Goal: Navigation & Orientation: Find specific page/section

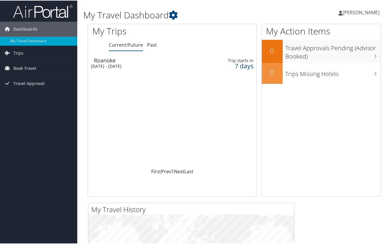
click at [354, 13] on span "[PERSON_NAME]" at bounding box center [361, 12] width 37 height 7
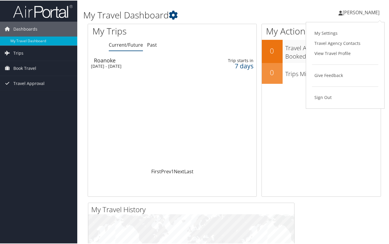
scroll to position [1, 0]
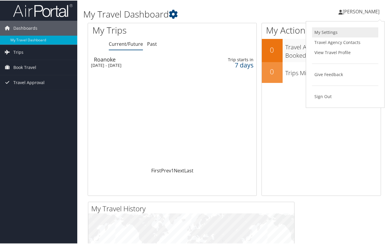
click at [324, 31] on link "My Settings" at bounding box center [345, 32] width 66 height 10
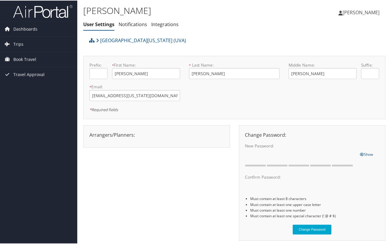
click at [364, 12] on span "[PERSON_NAME]" at bounding box center [361, 12] width 37 height 7
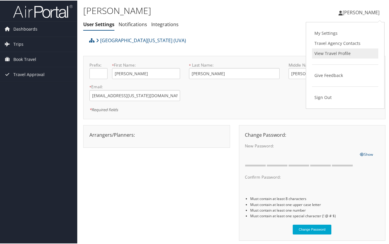
click at [336, 52] on link "View Travel Profile" at bounding box center [345, 53] width 66 height 10
